Goal: Check status: Check status

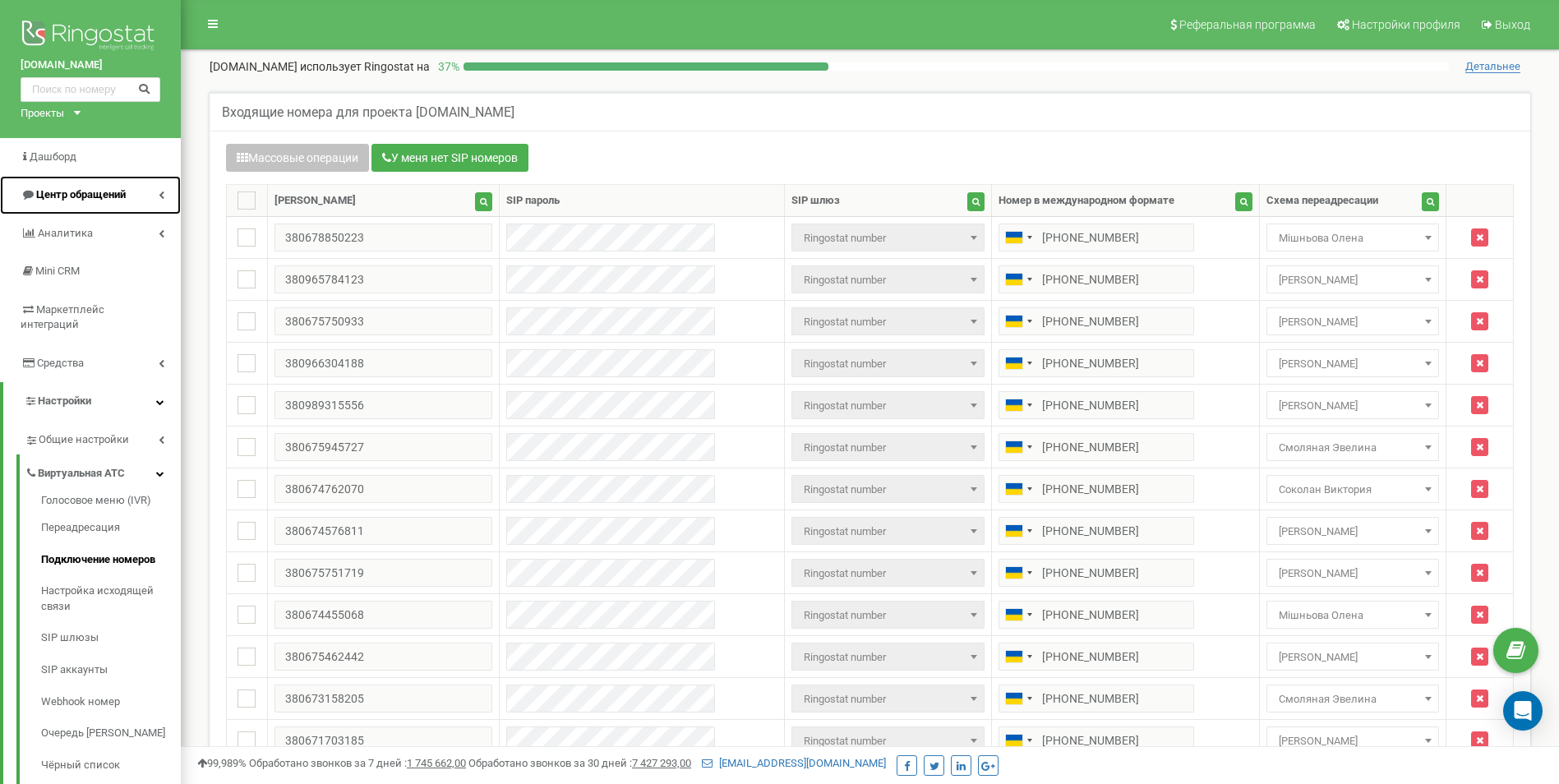
click at [144, 191] on link "Центр обращений" at bounding box center [90, 195] width 181 height 39
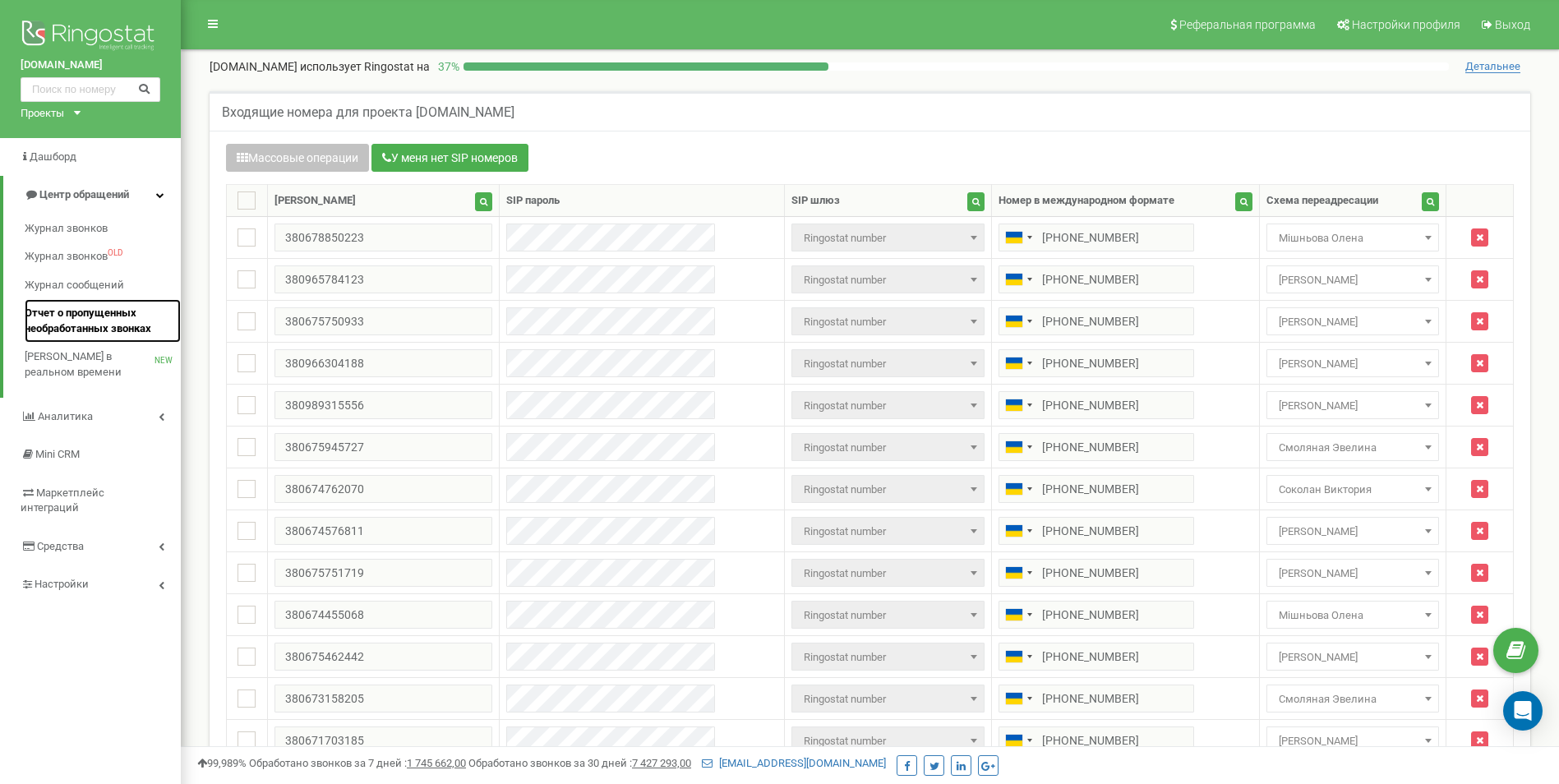
click at [77, 319] on span "Отчет о пропущенных необработанных звонках" at bounding box center [98, 320] width 148 height 31
